Goal: Complete application form: Complete application form

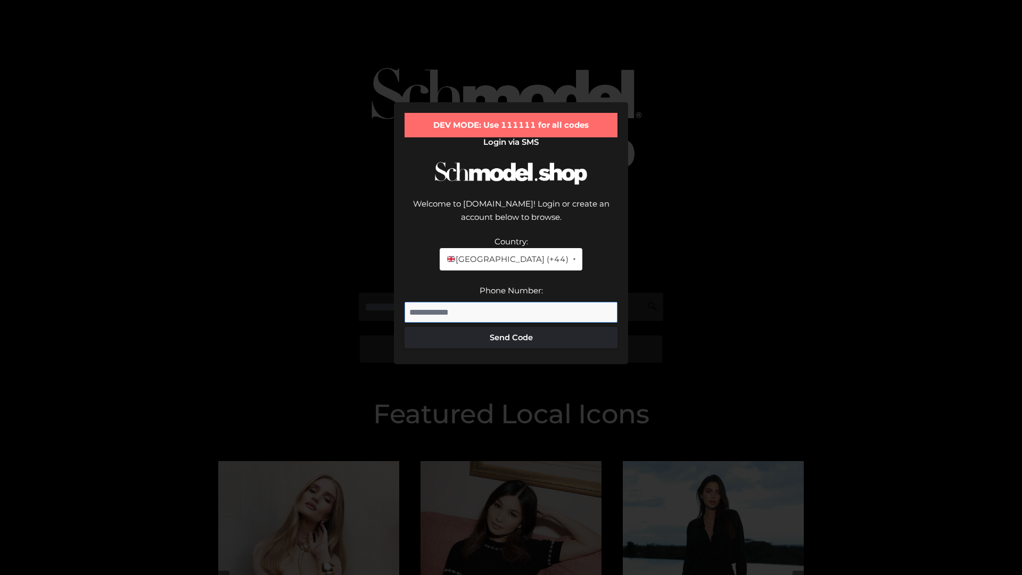
click at [511, 302] on input "Phone Number:" at bounding box center [510, 312] width 213 height 21
type input "**********"
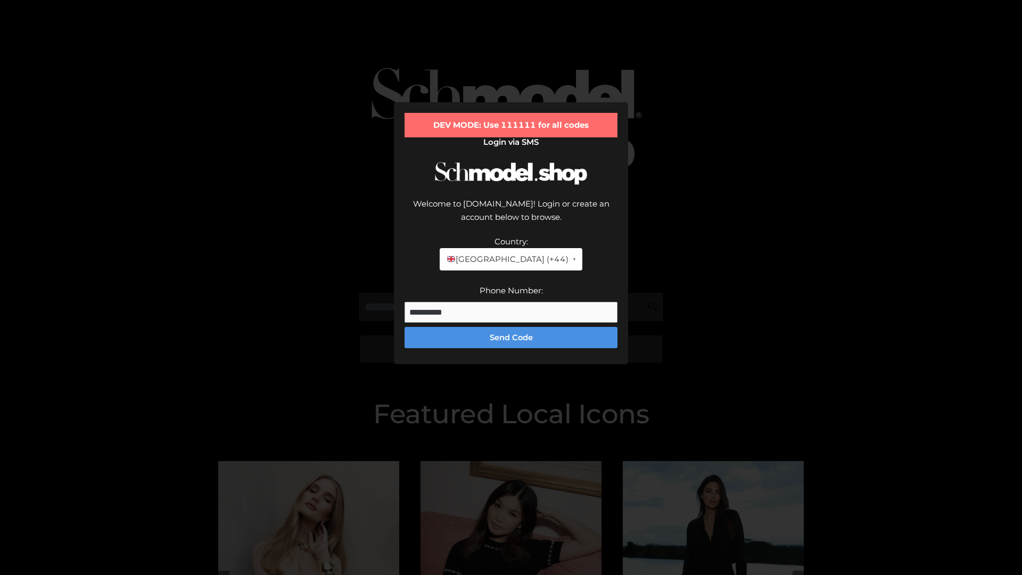
click at [511, 327] on button "Send Code" at bounding box center [510, 337] width 213 height 21
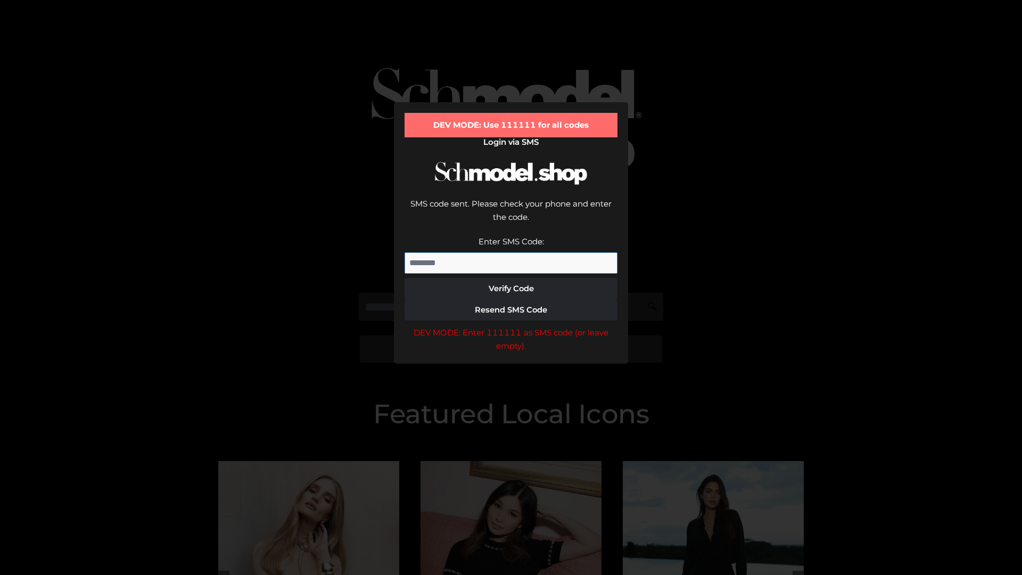
click at [511, 252] on input "Enter SMS Code:" at bounding box center [510, 262] width 213 height 21
type input "******"
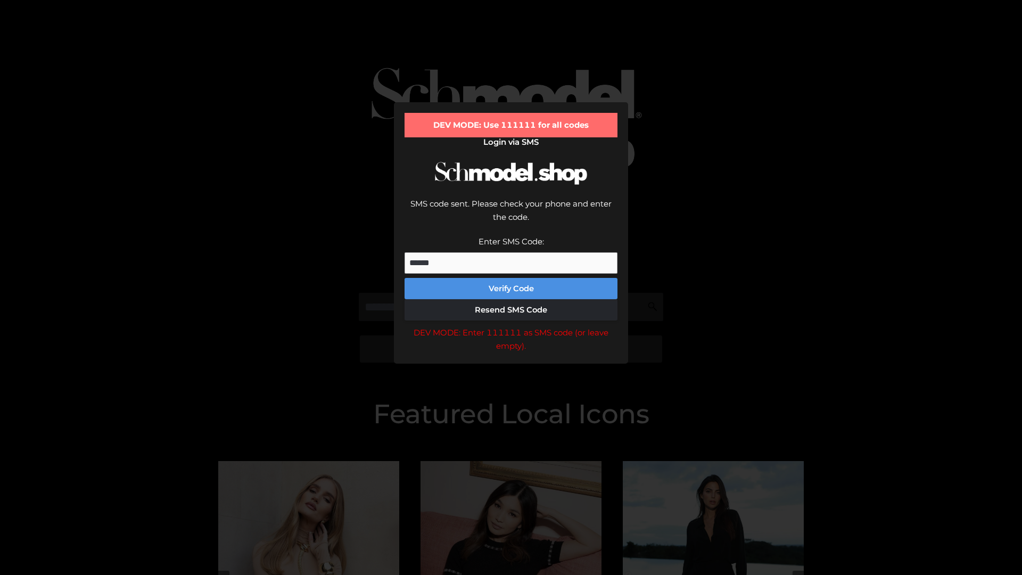
click at [511, 278] on button "Verify Code" at bounding box center [510, 288] width 213 height 21
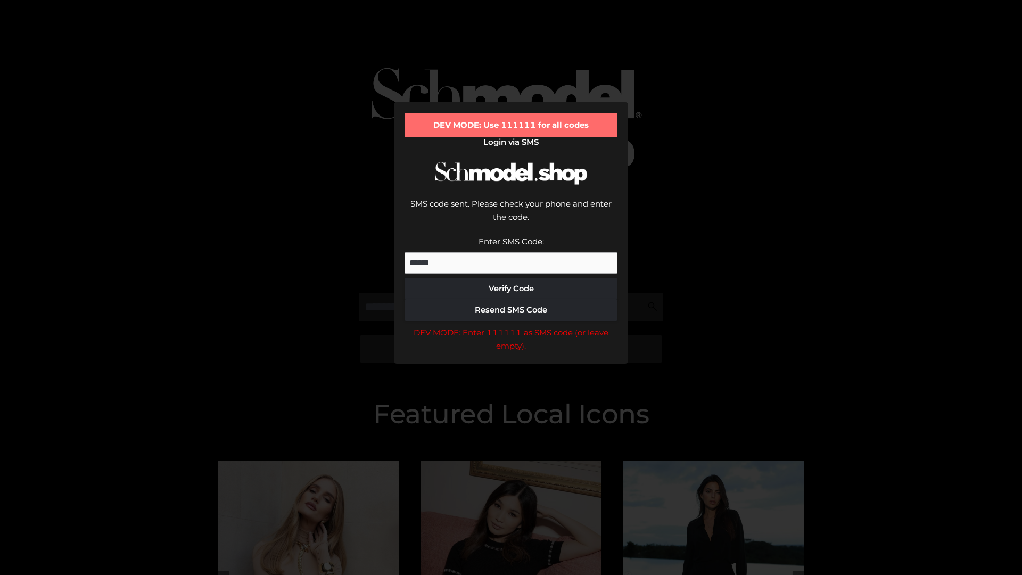
click at [511, 326] on div "DEV MODE: Enter 111111 as SMS code (or leave empty)." at bounding box center [510, 339] width 213 height 27
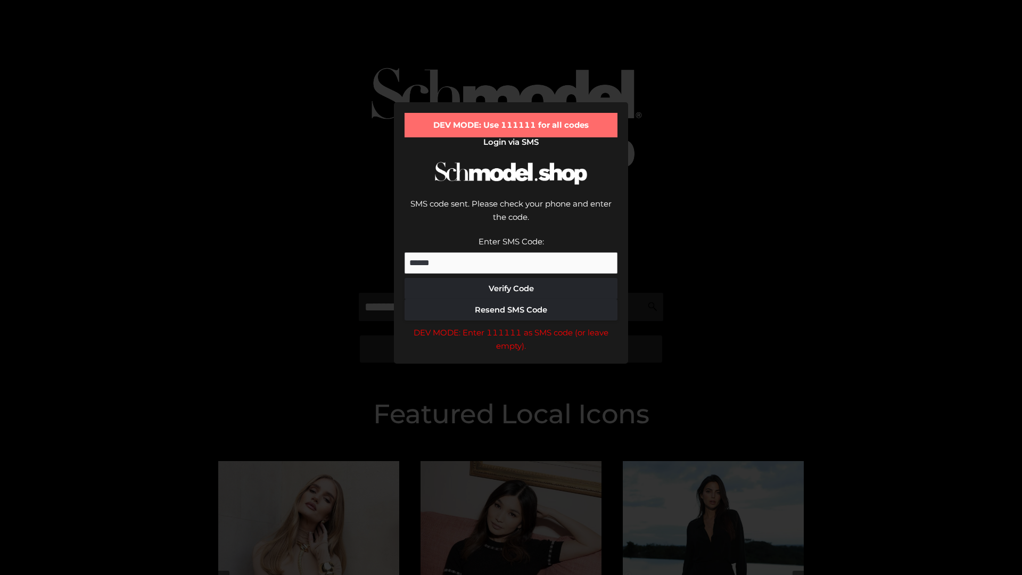
click at [511, 326] on div "DEV MODE: Enter 111111 as SMS code (or leave empty)." at bounding box center [510, 339] width 213 height 27
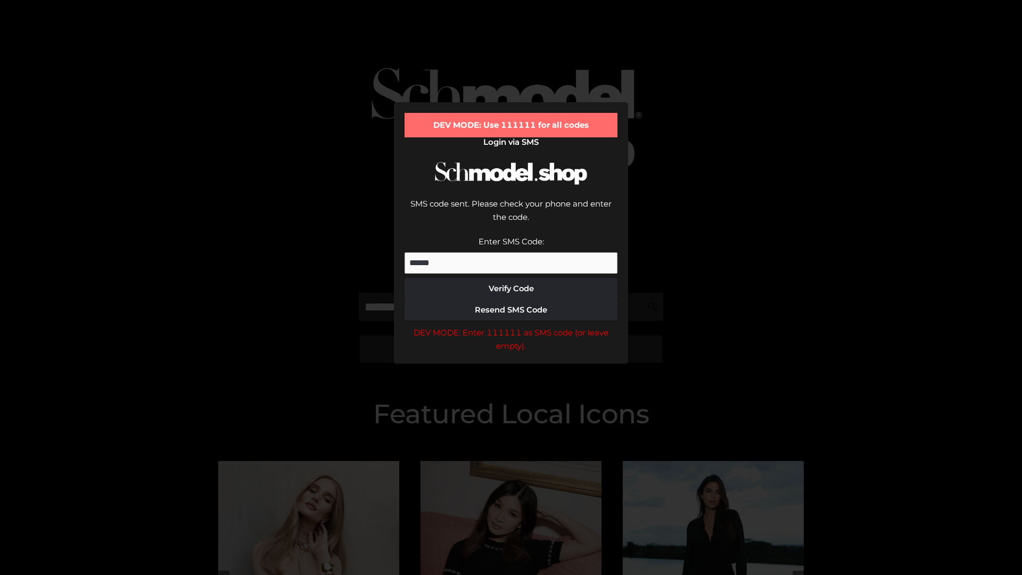
click at [511, 326] on div "DEV MODE: Enter 111111 as SMS code (or leave empty)." at bounding box center [510, 339] width 213 height 27
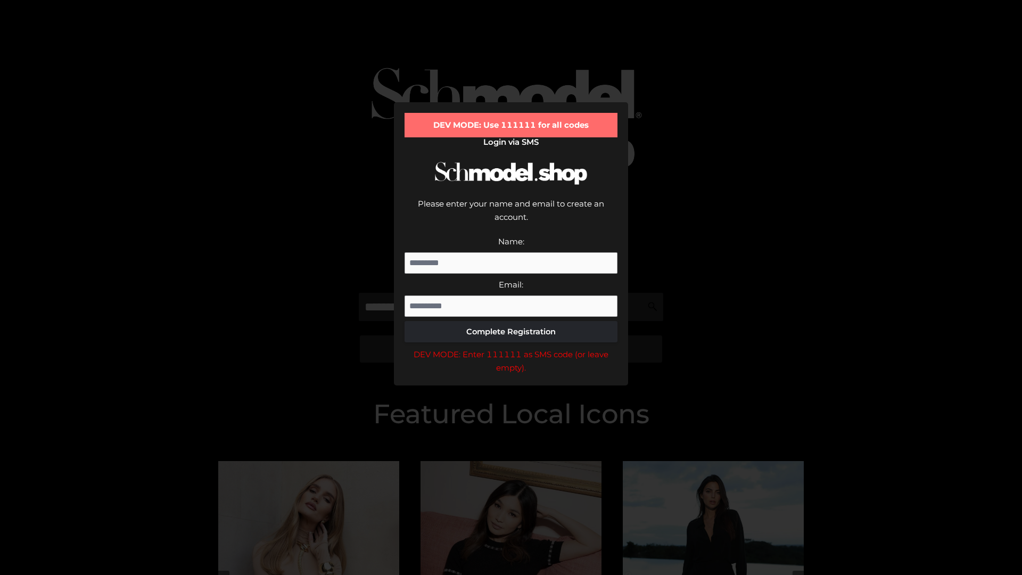
click at [511, 347] on div "DEV MODE: Enter 111111 as SMS code (or leave empty)." at bounding box center [510, 360] width 213 height 27
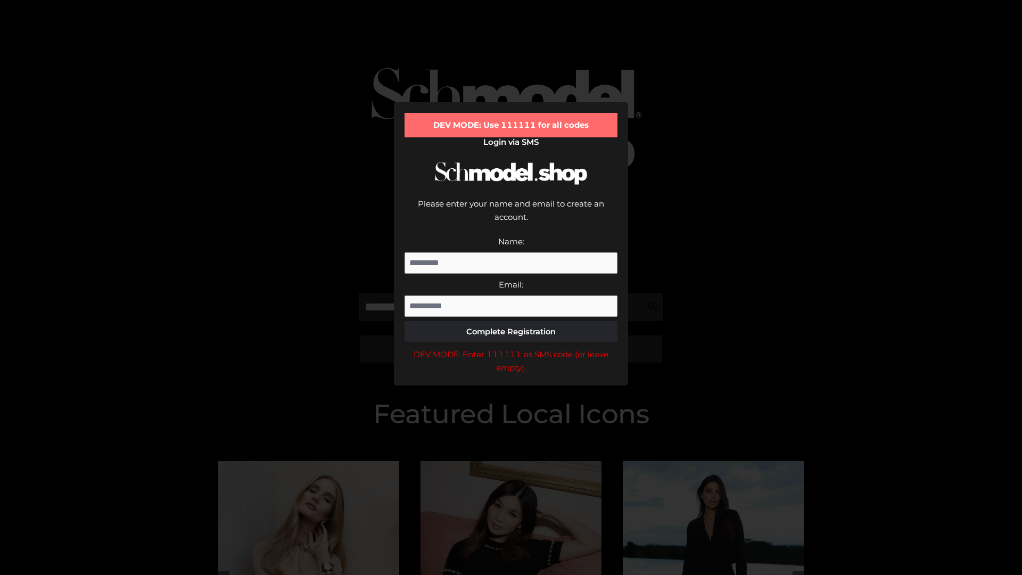
click at [511, 347] on div "DEV MODE: Enter 111111 as SMS code (or leave empty)." at bounding box center [510, 360] width 213 height 27
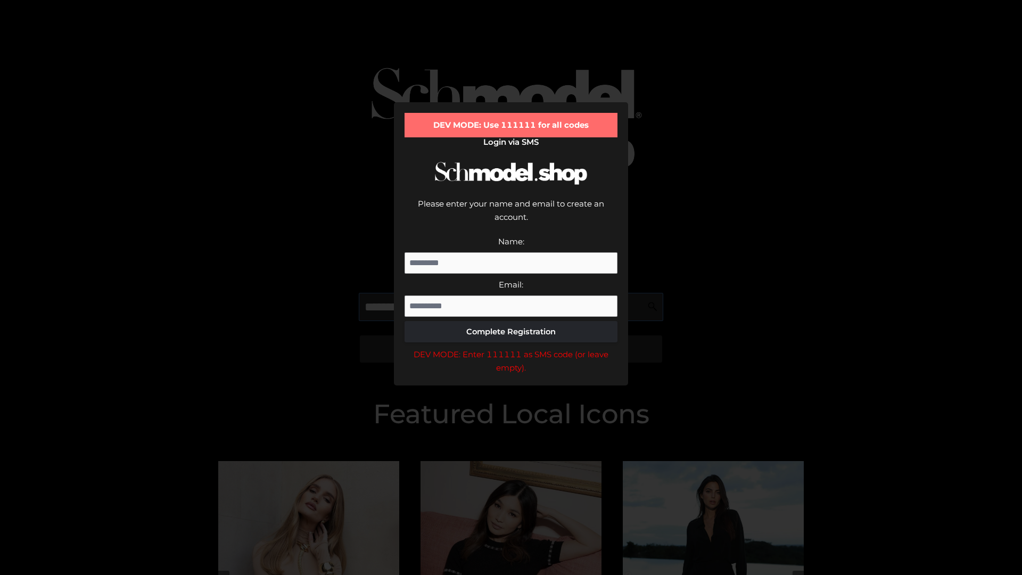
scroll to position [0, 1]
click at [511, 347] on div "DEV MODE: Enter 111111 as SMS code (or leave empty)." at bounding box center [510, 360] width 213 height 27
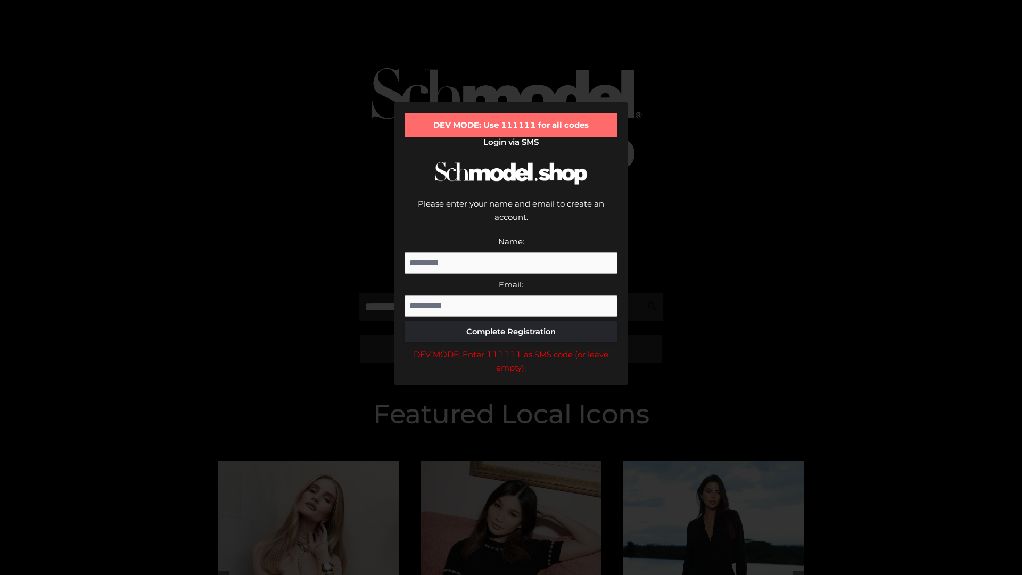
click at [511, 347] on div "DEV MODE: Enter 111111 as SMS code (or leave empty)." at bounding box center [510, 360] width 213 height 27
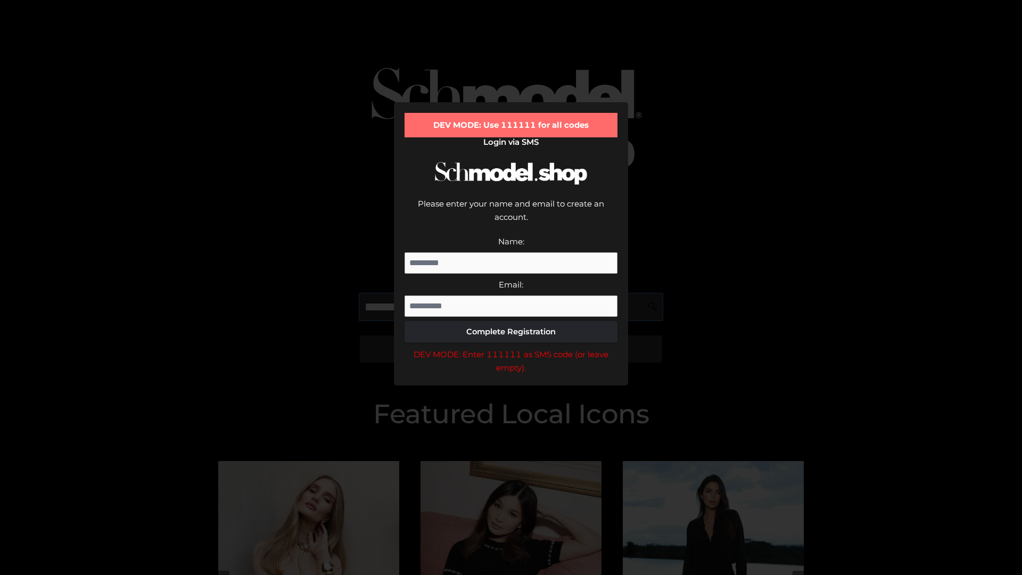
scroll to position [0, 65]
click at [511, 347] on div "DEV MODE: Enter 111111 as SMS code (or leave empty)." at bounding box center [510, 360] width 213 height 27
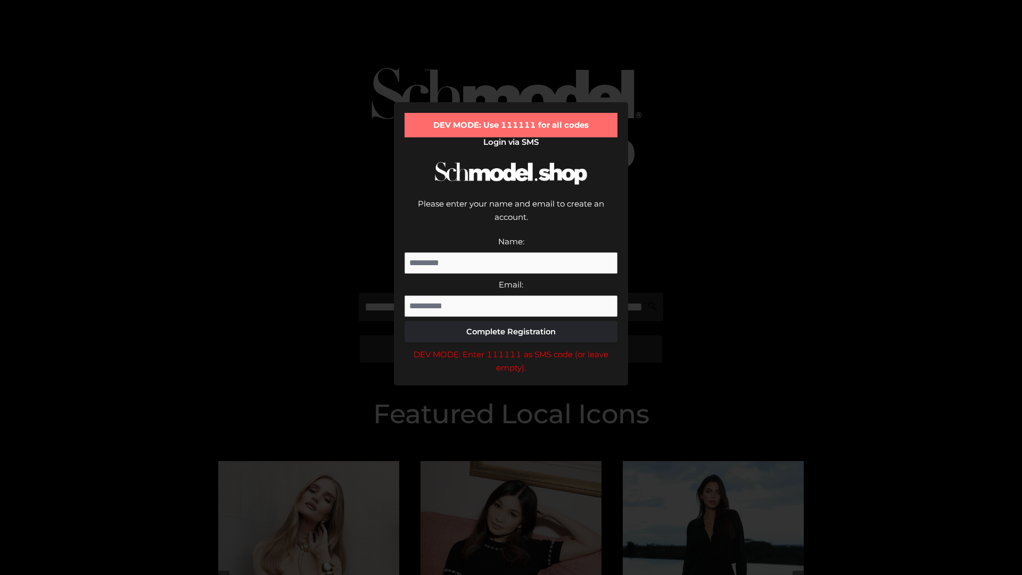
click at [511, 347] on div "DEV MODE: Enter 111111 as SMS code (or leave empty)." at bounding box center [510, 360] width 213 height 27
type input "**********"
